Goal: Task Accomplishment & Management: Manage account settings

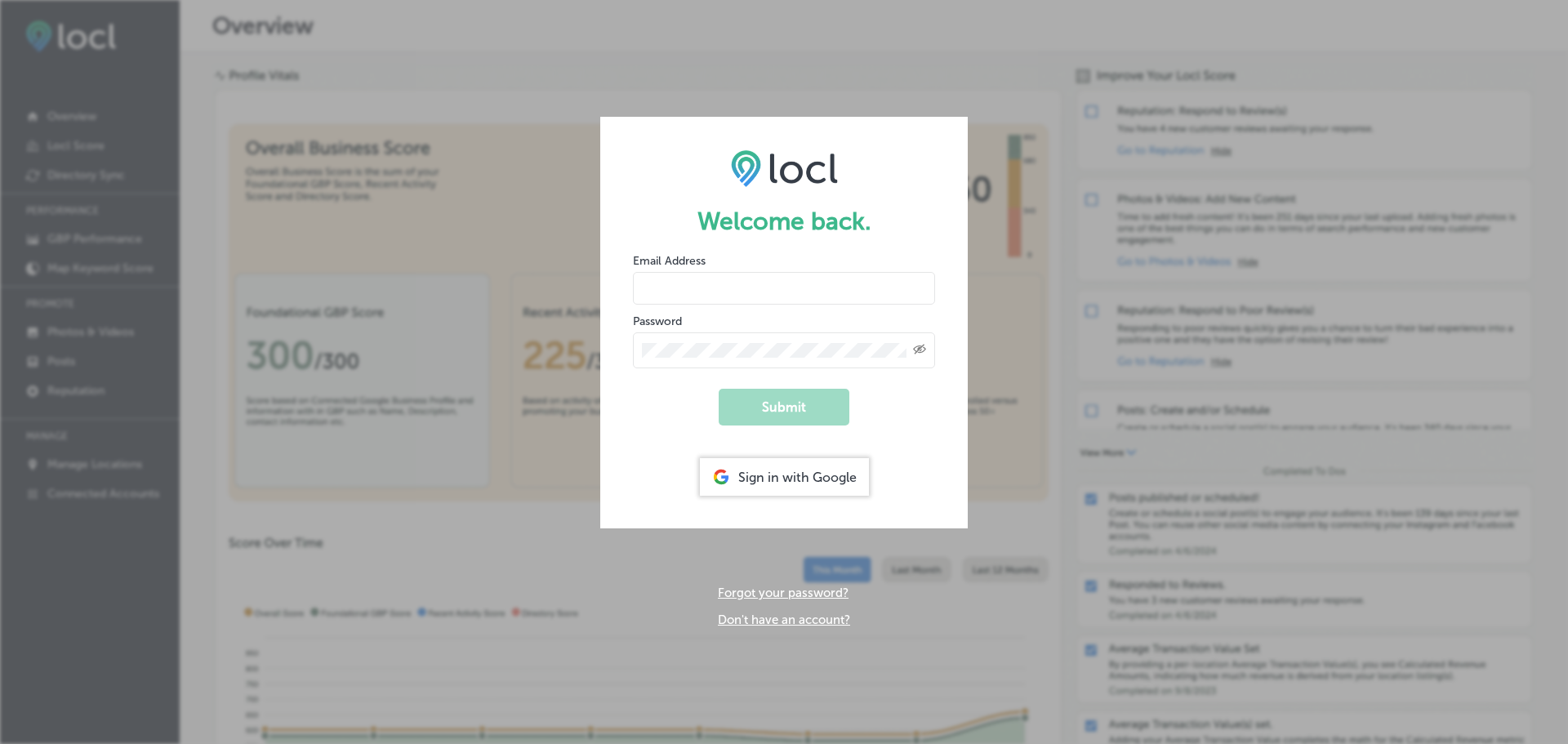
click at [721, 305] on input "email" at bounding box center [784, 288] width 302 height 33
click at [693, 437] on form "Welcome back. Email Address Password Created with Sketch. Submit Sign in with G…" at bounding box center [784, 323] width 368 height 412
click at [763, 299] on input "email" at bounding box center [784, 288] width 302 height 33
click at [703, 291] on input "email" at bounding box center [784, 288] width 302 height 33
paste input "dms@n-compass.biz"
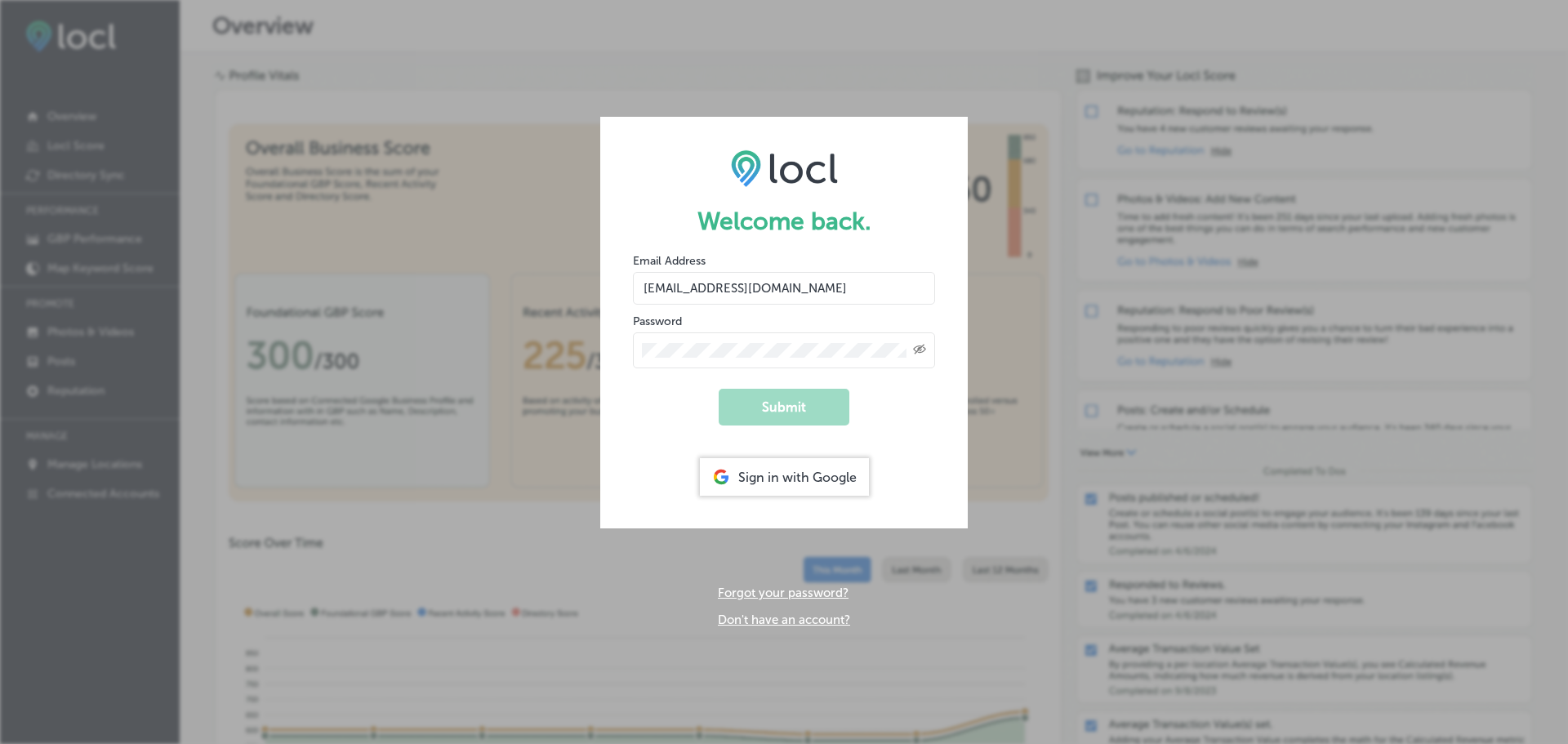
type input "dms@n-compass.biz"
click at [777, 412] on button "Submit" at bounding box center [784, 406] width 131 height 37
